Goal: Transaction & Acquisition: Purchase product/service

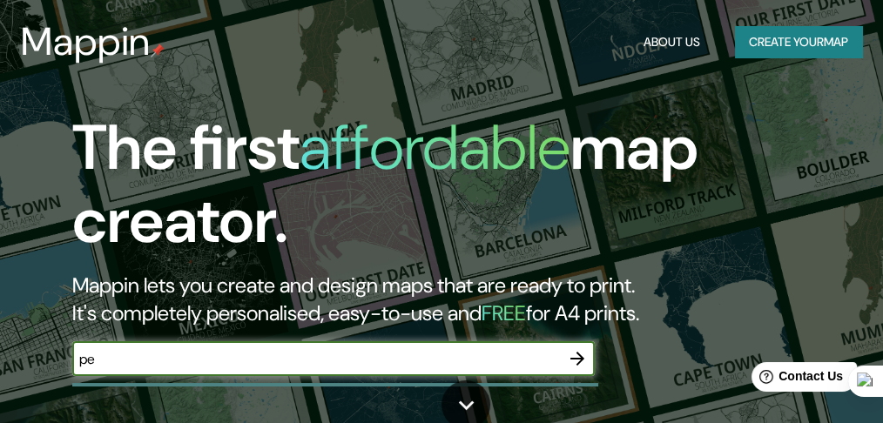
type input "pe"
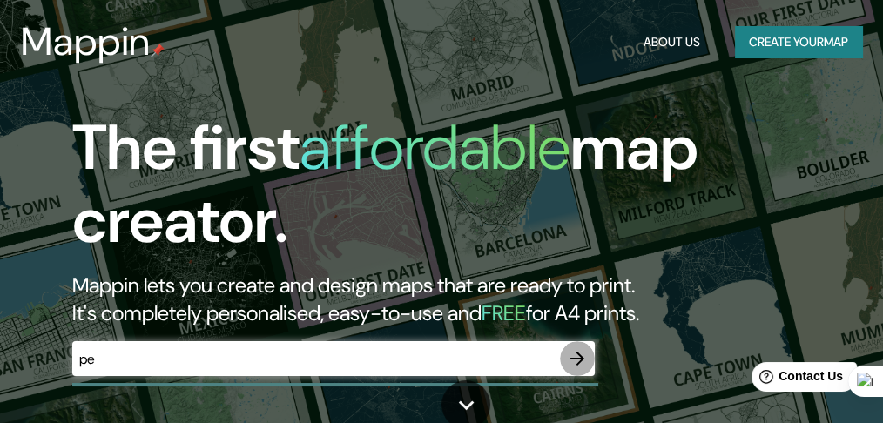
click at [576, 363] on icon "button" at bounding box center [577, 359] width 14 height 14
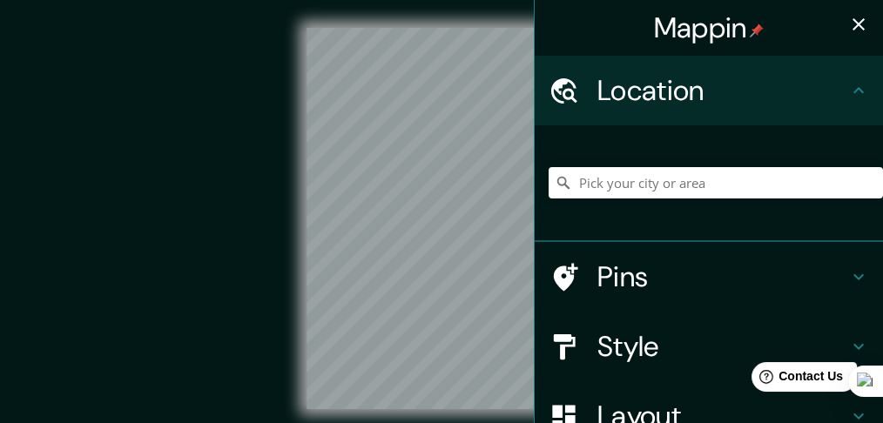
click at [612, 218] on div at bounding box center [715, 182] width 334 height 87
click at [594, 200] on div at bounding box center [715, 182] width 334 height 87
click at [580, 183] on input "Pick your city or area" at bounding box center [715, 182] width 334 height 31
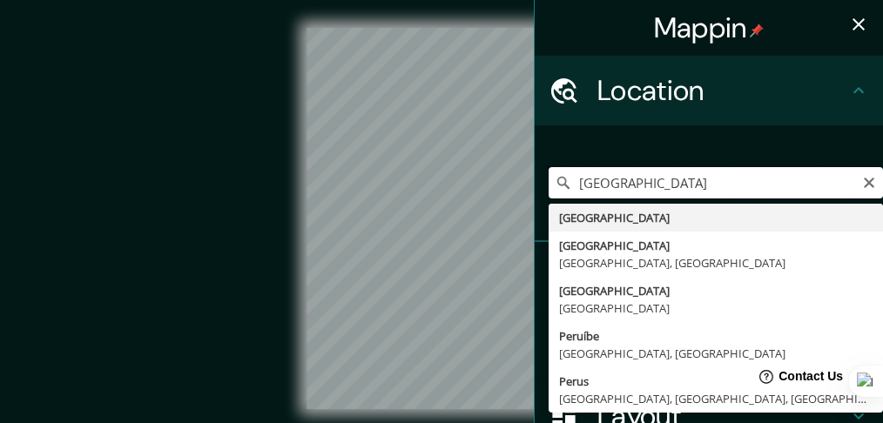
click at [625, 188] on input "[GEOGRAPHIC_DATA]" at bounding box center [715, 182] width 334 height 31
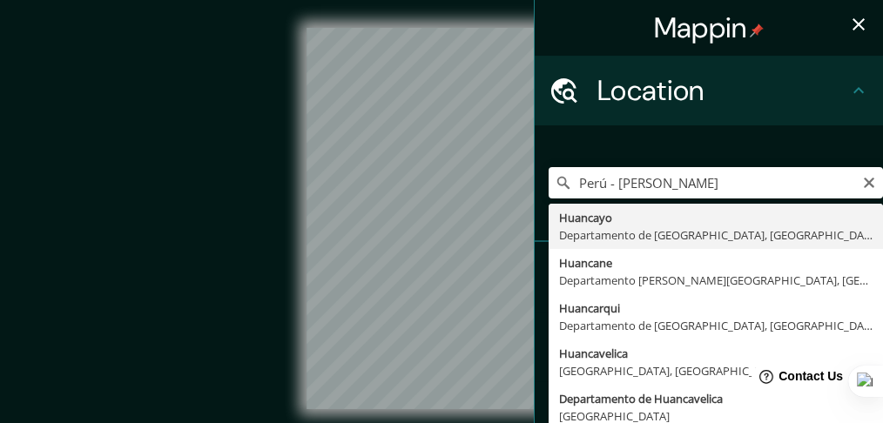
type input "Huancayo, [GEOGRAPHIC_DATA], [GEOGRAPHIC_DATA]"
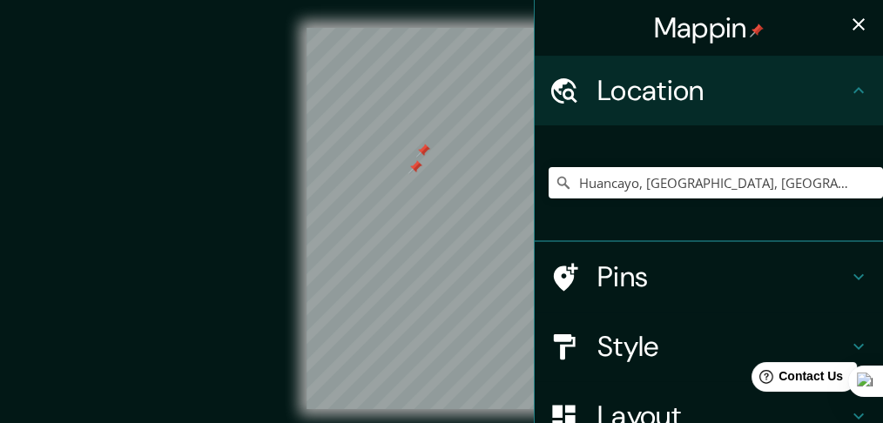
click at [415, 169] on div at bounding box center [415, 167] width 14 height 14
click at [421, 151] on div at bounding box center [423, 151] width 14 height 14
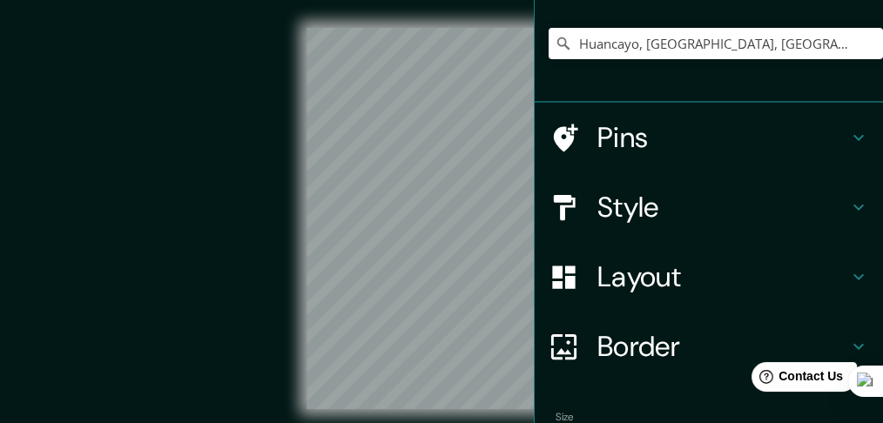
scroll to position [140, 0]
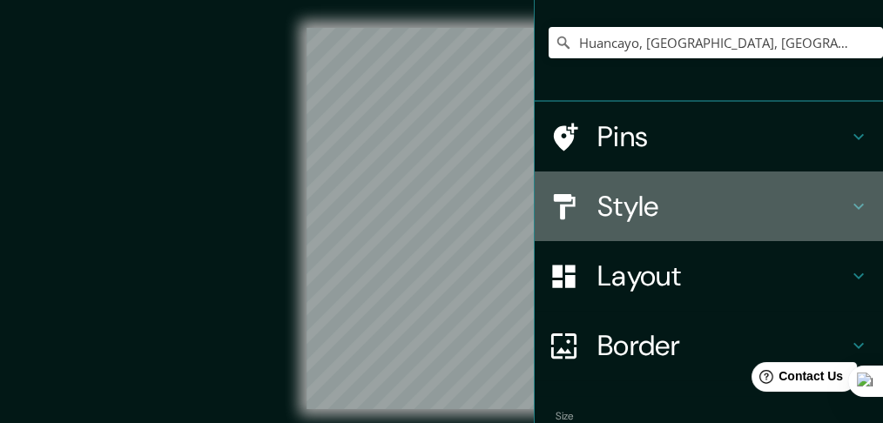
click at [741, 209] on h4 "Style" at bounding box center [722, 206] width 251 height 35
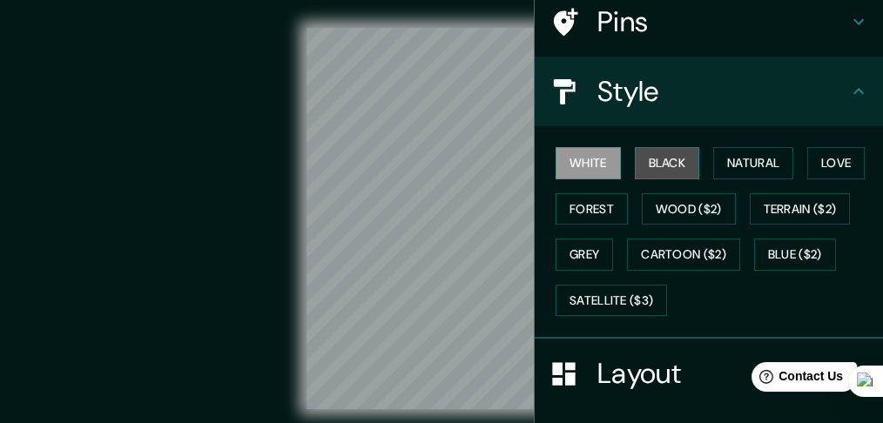
click at [671, 156] on button "Black" at bounding box center [667, 163] width 65 height 32
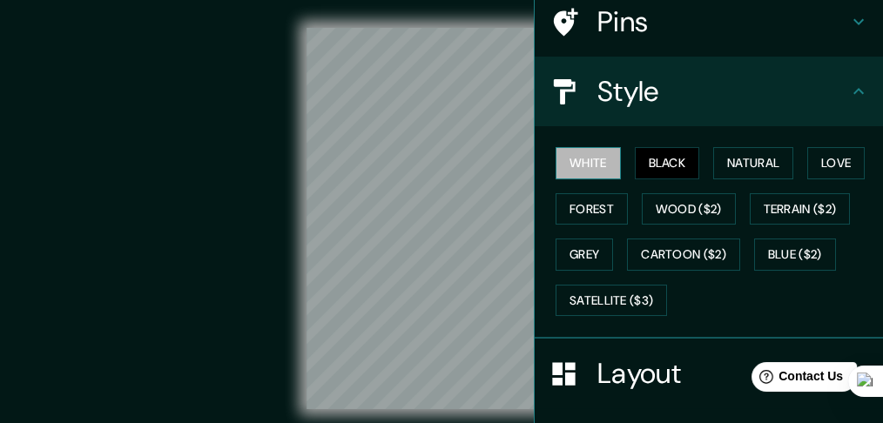
click at [597, 158] on button "White" at bounding box center [587, 163] width 65 height 32
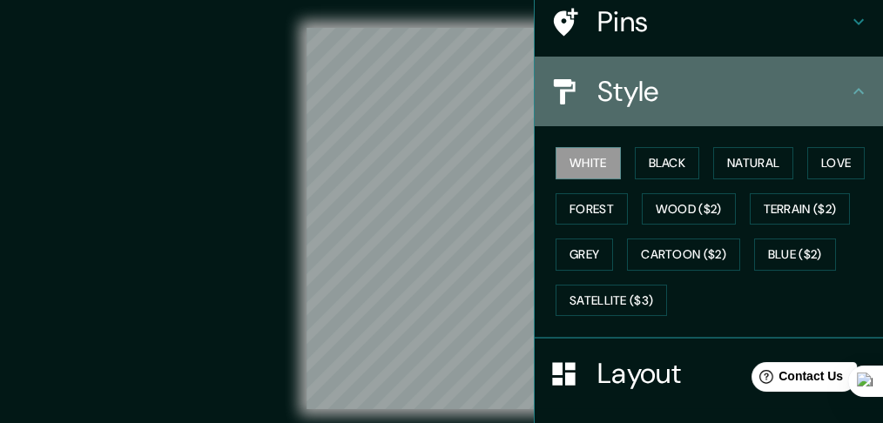
click at [668, 100] on h4 "Style" at bounding box center [722, 91] width 251 height 35
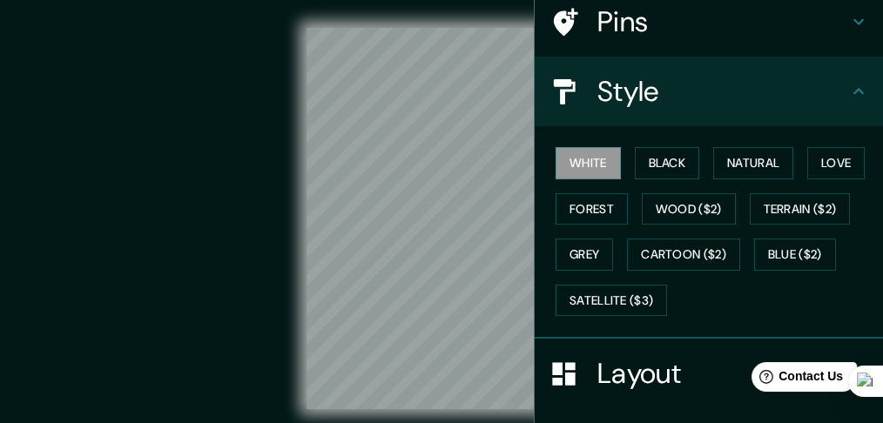
click at [809, 114] on div "Style" at bounding box center [708, 92] width 348 height 70
click at [626, 385] on h4 "Layout" at bounding box center [722, 373] width 251 height 35
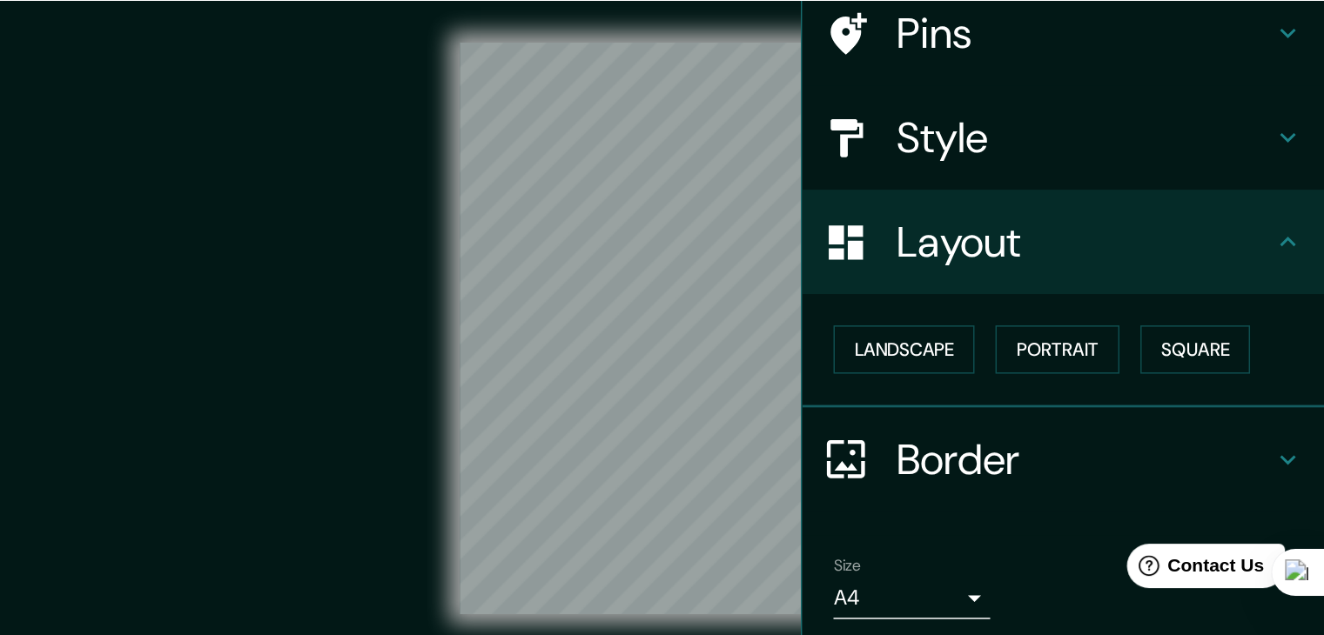
scroll to position [200, 0]
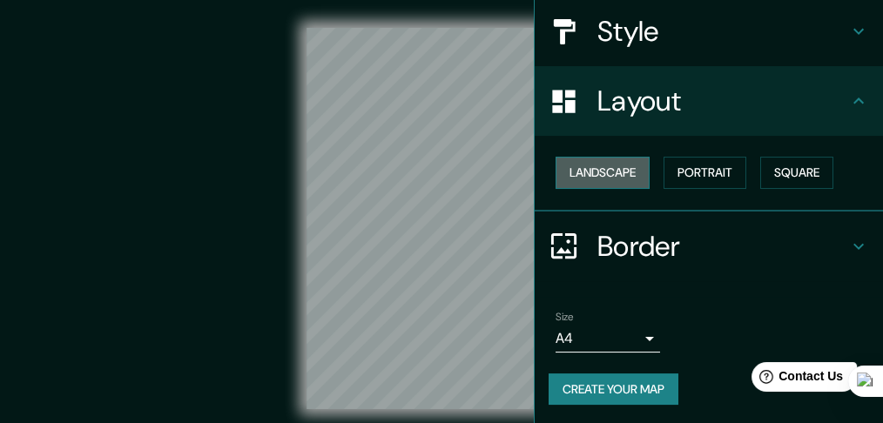
click at [606, 173] on button "Landscape" at bounding box center [602, 173] width 94 height 32
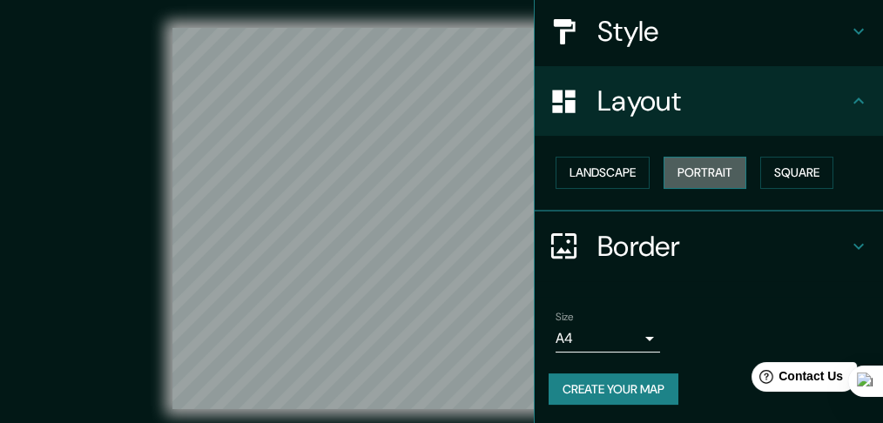
click at [708, 173] on button "Portrait" at bounding box center [704, 173] width 83 height 32
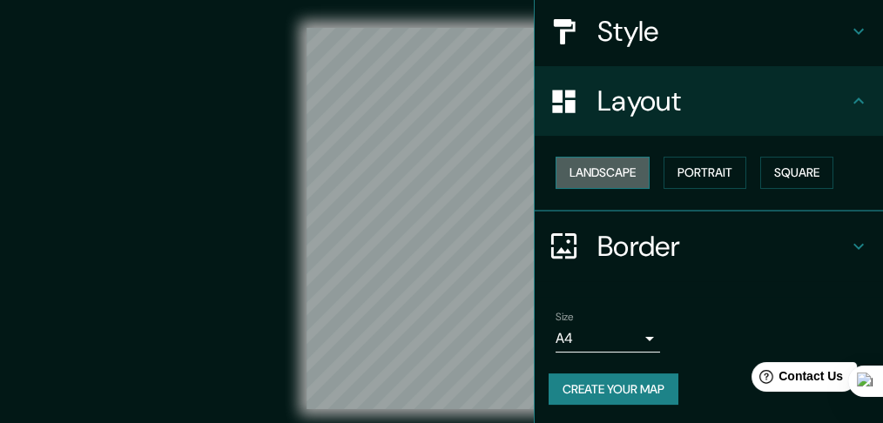
click at [622, 180] on button "Landscape" at bounding box center [602, 173] width 94 height 32
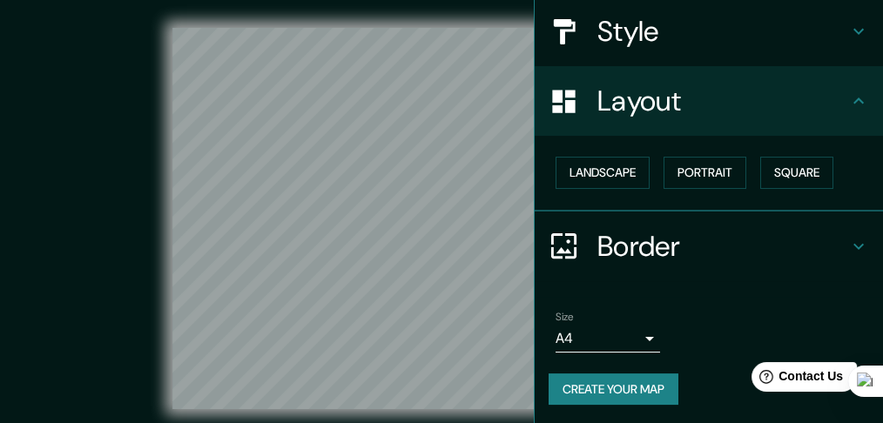
click at [97, 152] on div "© Mapbox © OpenStreetMap Improve this map" at bounding box center [441, 218] width 795 height 380
click at [98, 152] on div "© Mapbox © OpenStreetMap Improve this map" at bounding box center [441, 218] width 795 height 380
click at [535, 161] on div "Landscape [GEOGRAPHIC_DATA]" at bounding box center [708, 174] width 348 height 76
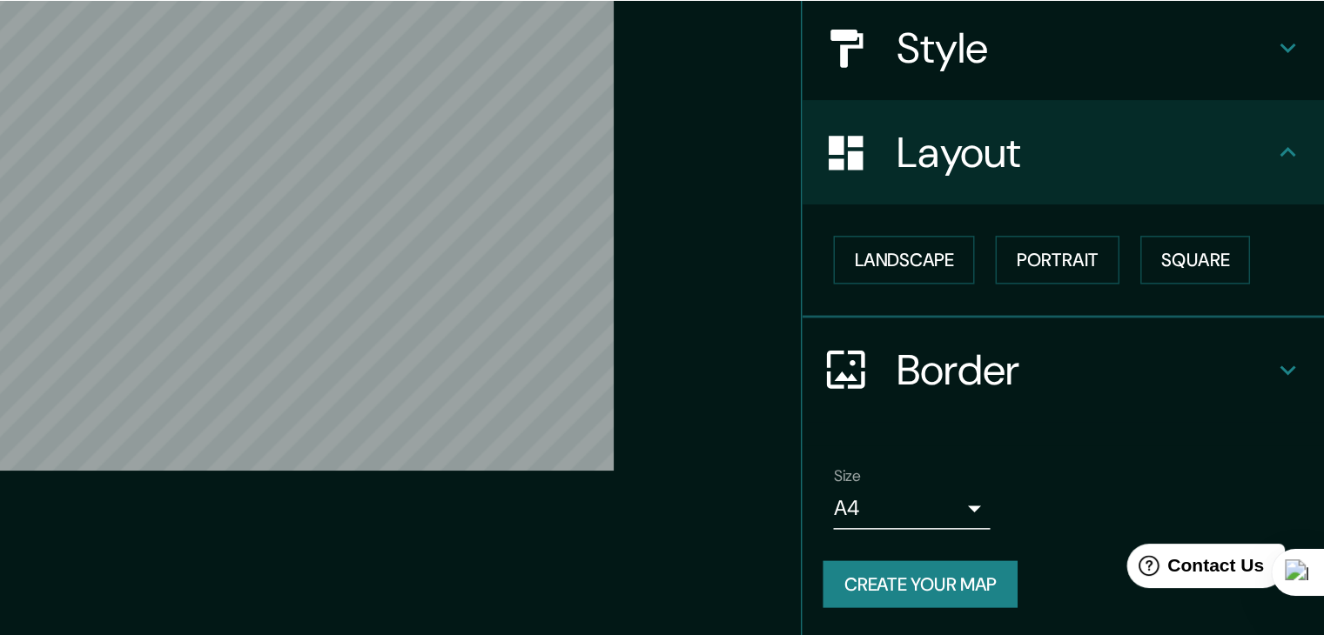
scroll to position [0, 0]
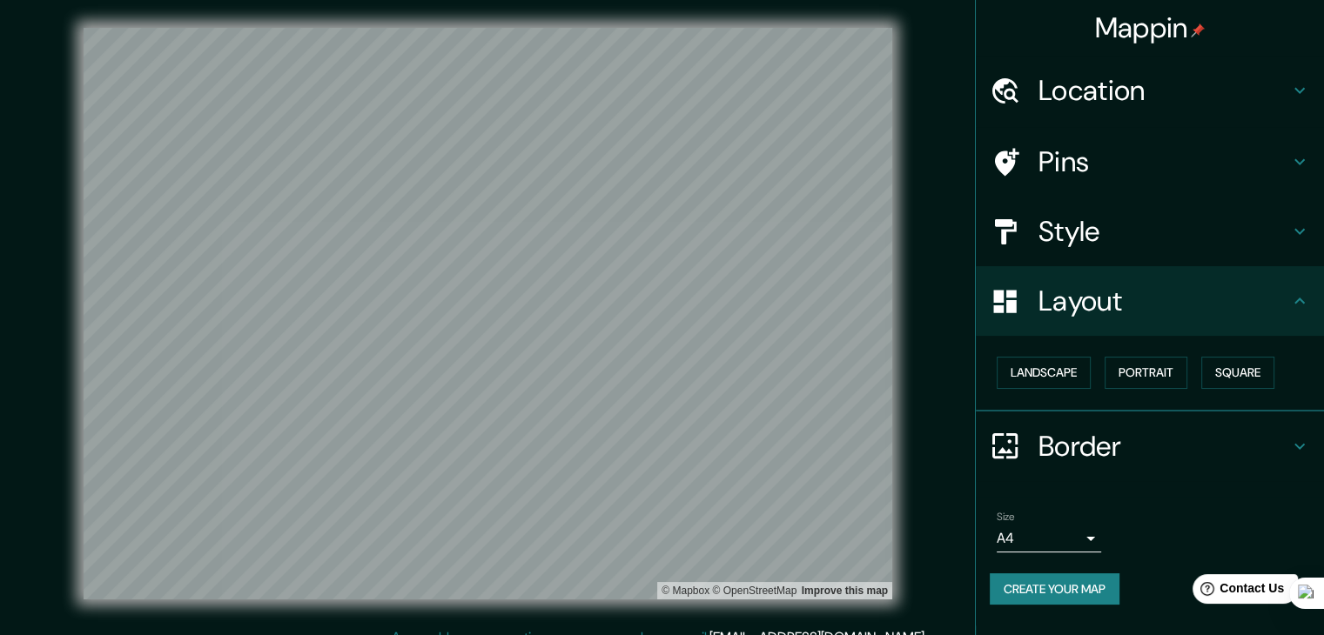
click at [882, 250] on div "Style" at bounding box center [1150, 232] width 348 height 70
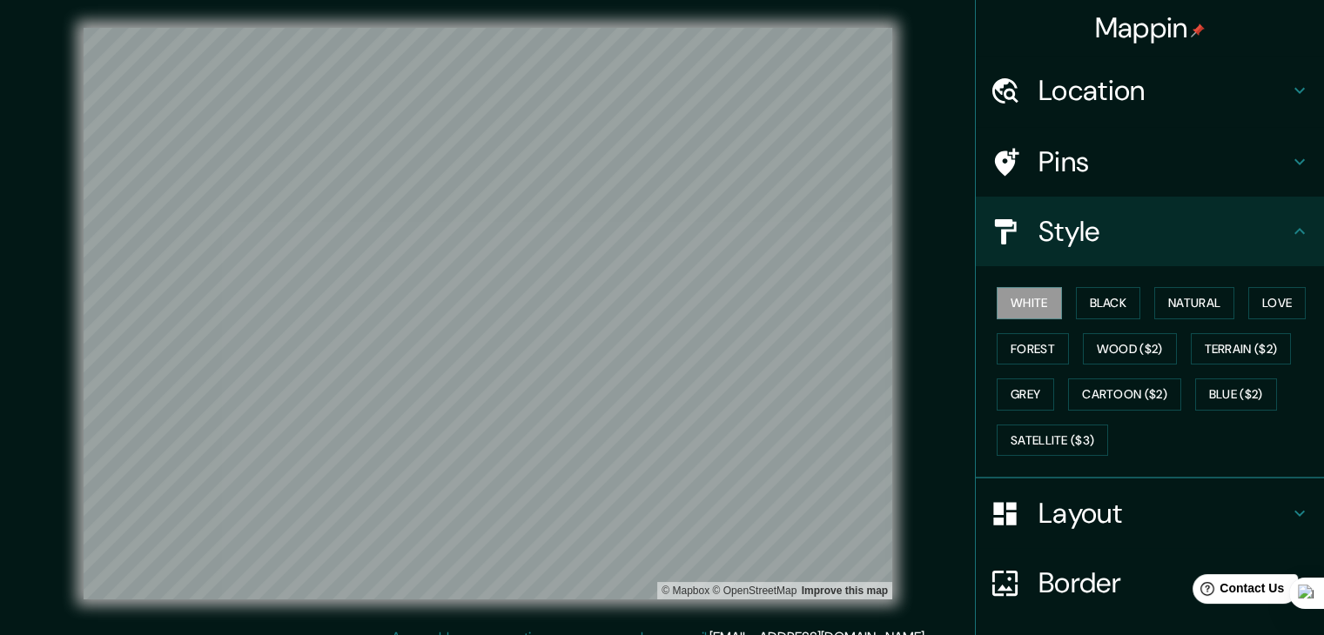
click at [882, 277] on div "White Black Natural Love Forest Wood ($2) Terrain ($2) Grey Cartoon ($2) Blue (…" at bounding box center [1150, 372] width 348 height 212
click at [882, 422] on div "Border" at bounding box center [1150, 583] width 348 height 70
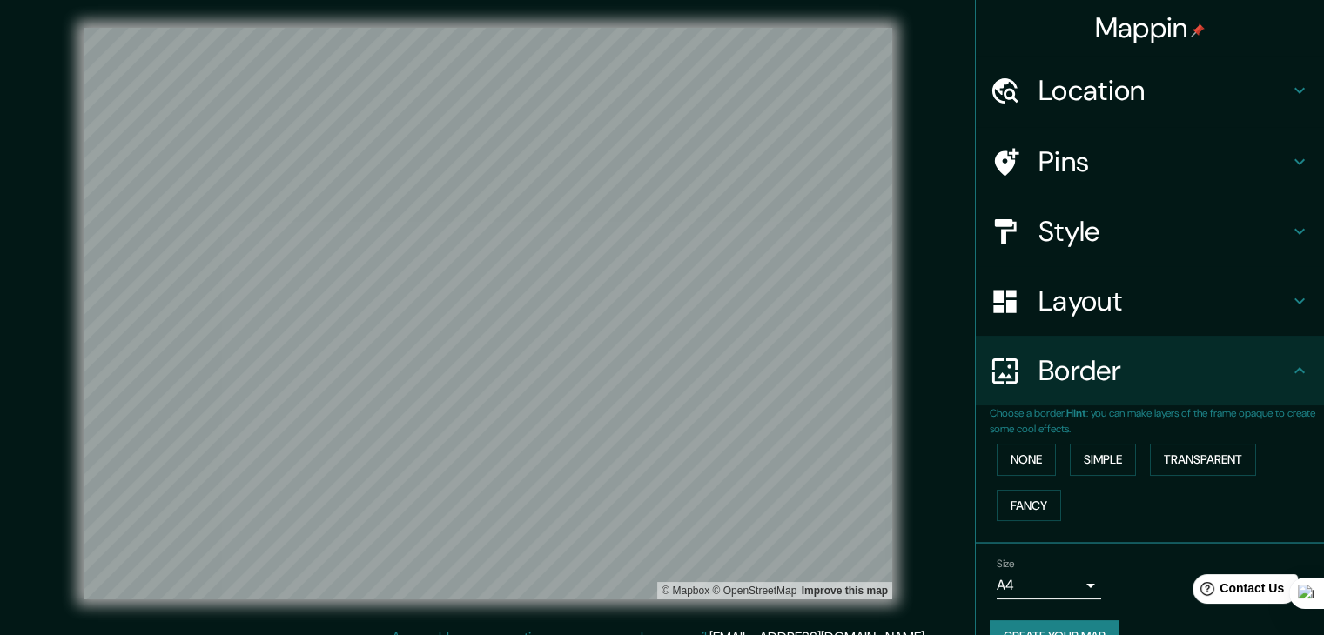
click at [882, 314] on h4 "Layout" at bounding box center [1163, 301] width 251 height 35
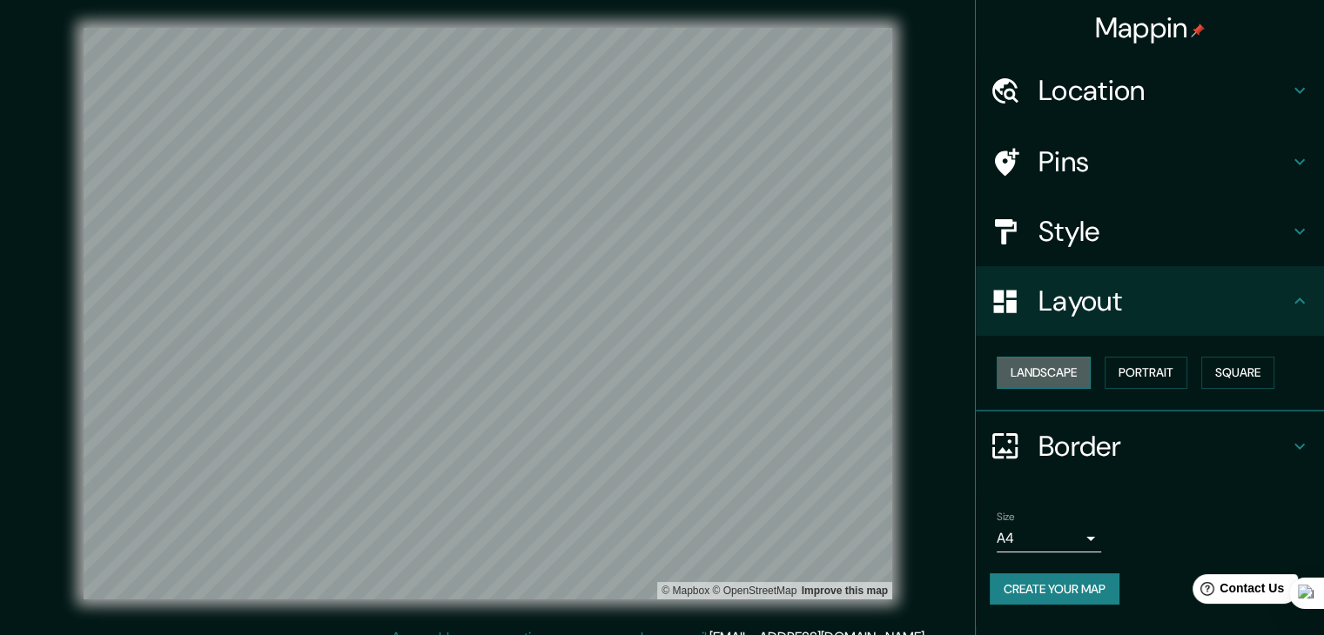
click at [882, 373] on button "Landscape" at bounding box center [1044, 373] width 94 height 32
click at [882, 362] on button "Portrait" at bounding box center [1146, 373] width 83 height 32
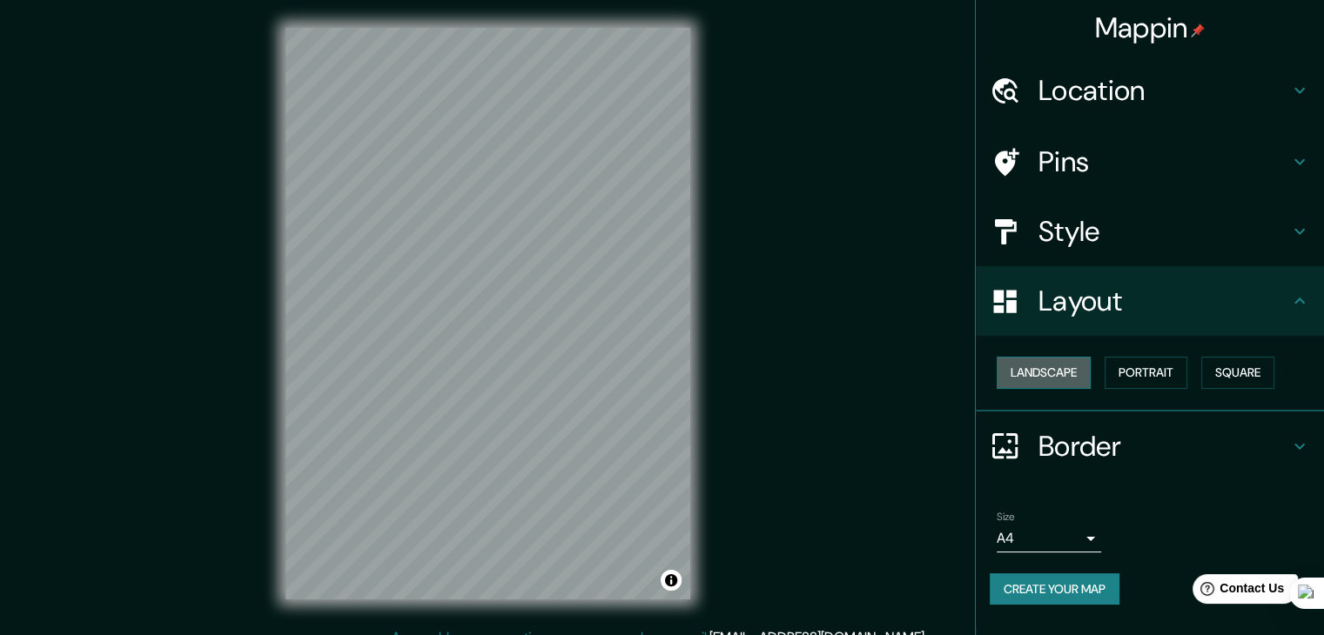
click at [882, 368] on button "Landscape" at bounding box center [1044, 373] width 94 height 32
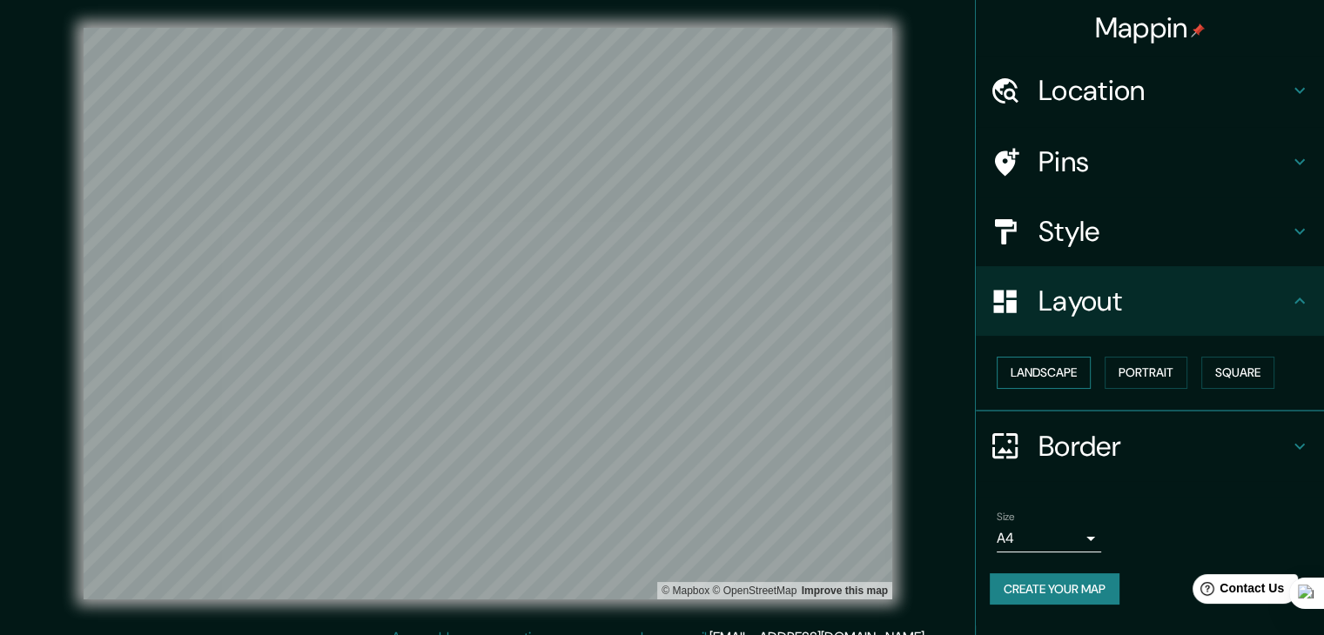
click at [882, 368] on button "Landscape" at bounding box center [1044, 373] width 94 height 32
click at [882, 370] on div "Landscape [GEOGRAPHIC_DATA]" at bounding box center [1157, 373] width 334 height 46
